Goal: Information Seeking & Learning: Learn about a topic

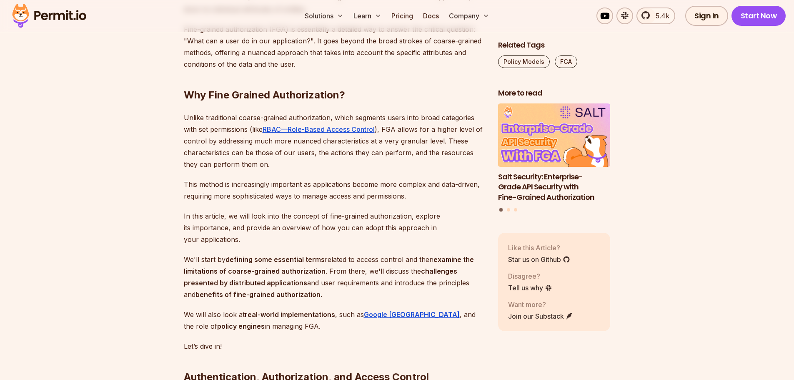
scroll to position [542, 0]
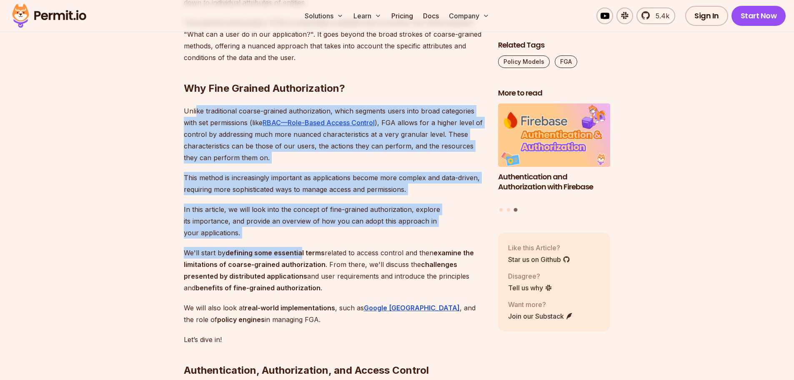
drag, startPoint x: 196, startPoint y: 113, endPoint x: 301, endPoint y: 227, distance: 155.0
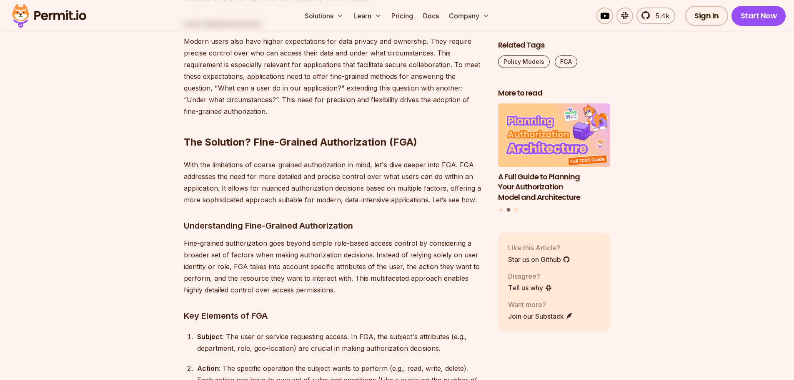
scroll to position [2419, 0]
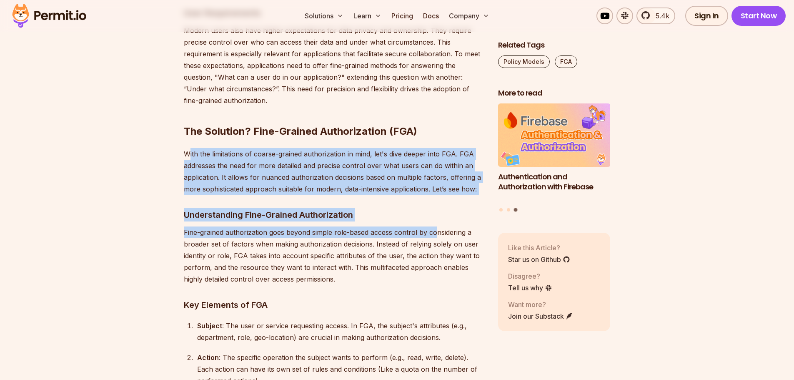
drag, startPoint x: 189, startPoint y: 133, endPoint x: 431, endPoint y: 202, distance: 251.7
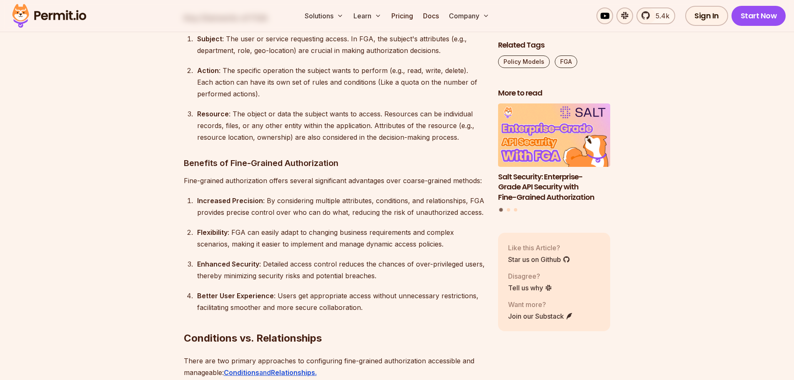
scroll to position [2711, 0]
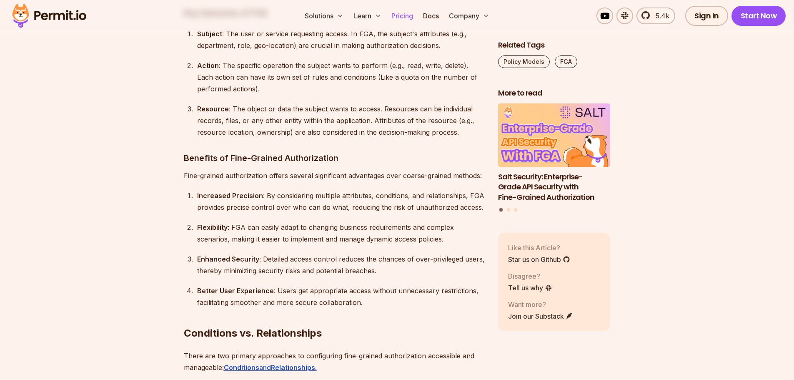
click at [407, 17] on link "Pricing" at bounding box center [402, 16] width 28 height 17
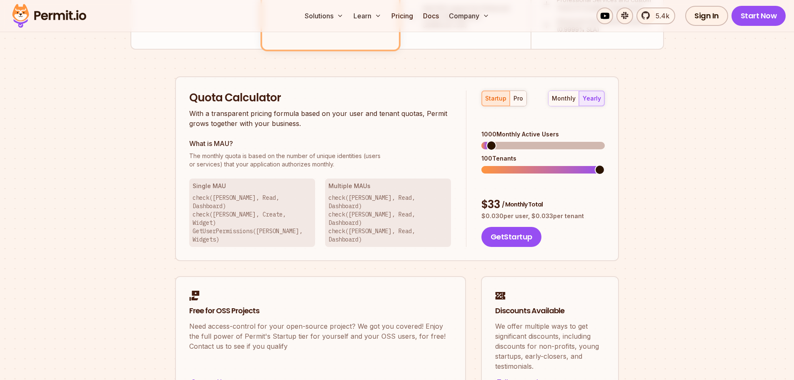
scroll to position [500, 0]
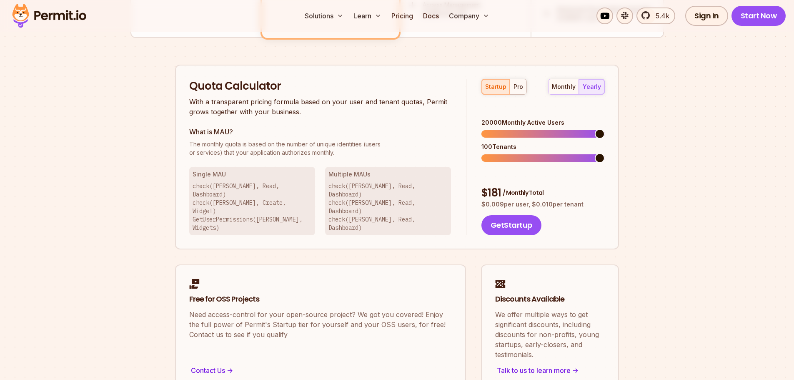
click at [605, 129] on span at bounding box center [600, 134] width 10 height 10
click at [530, 139] on span at bounding box center [532, 134] width 10 height 10
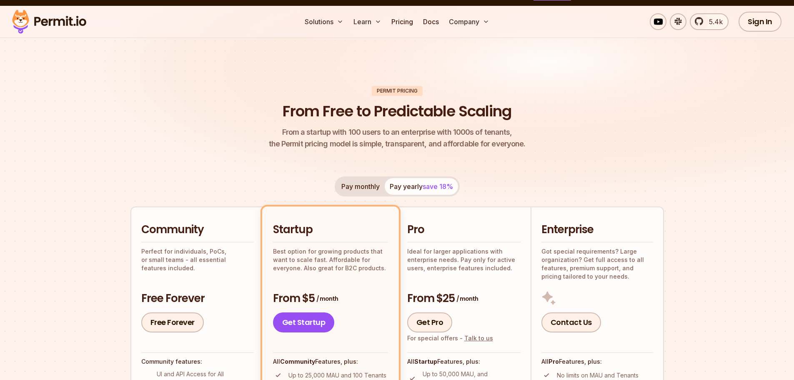
scroll to position [0, 0]
